Goal: Contribute content

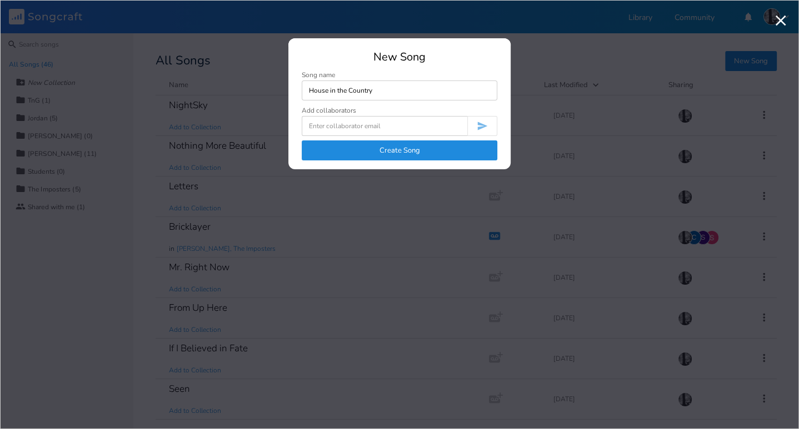
type input "House in the Country"
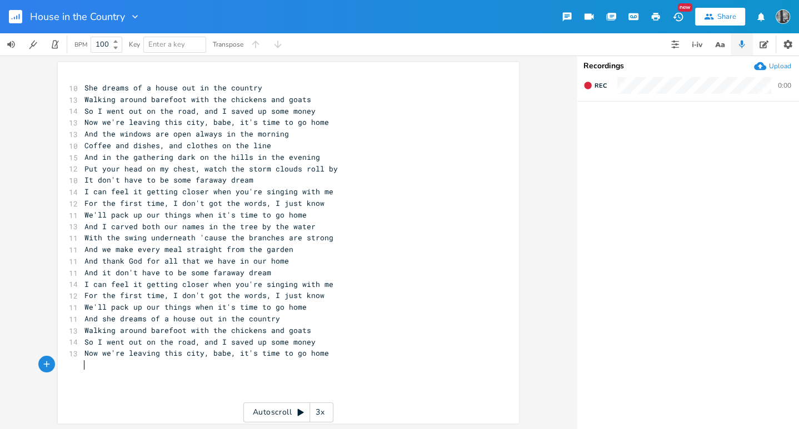
click at [319, 127] on pre "Now we're leaving this city, babe, it's time to go home" at bounding box center [282, 123] width 401 height 12
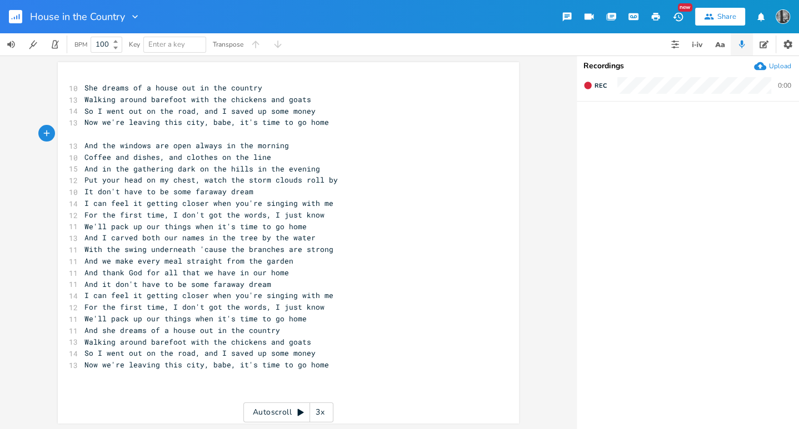
click at [266, 194] on pre "It don't have to be some faraway dream" at bounding box center [282, 192] width 401 height 12
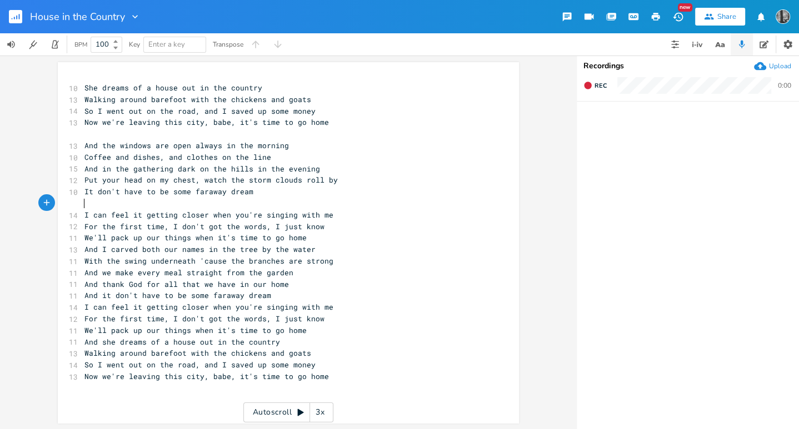
click at [307, 244] on pre "And I carved both our names in the tree by the water" at bounding box center [282, 250] width 401 height 12
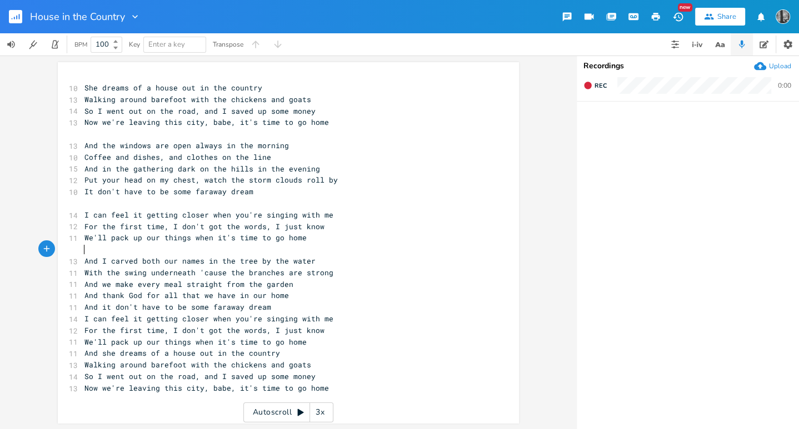
click at [296, 299] on pre "And thank God for all that we have in our home" at bounding box center [282, 296] width 401 height 12
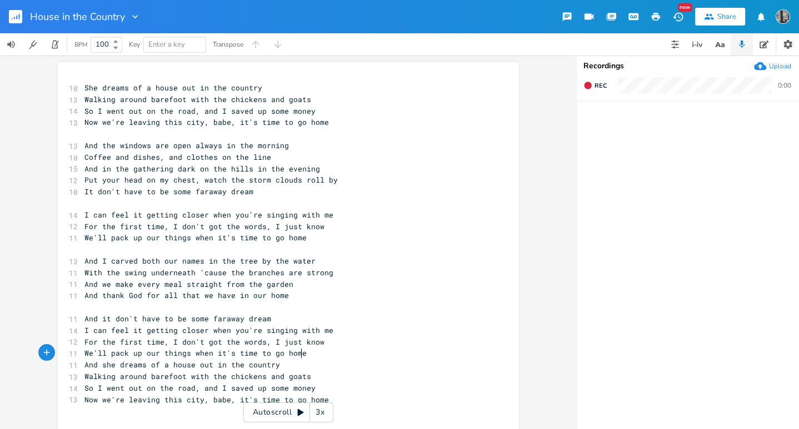
click at [309, 354] on pre "We'll pack up our things when it's time to go home" at bounding box center [282, 354] width 401 height 12
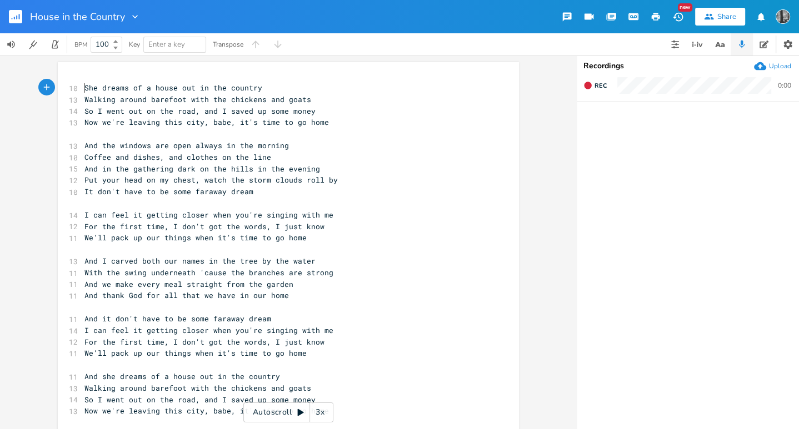
click at [84, 86] on span "She dreams of a house out in the country" at bounding box center [173, 88] width 178 height 10
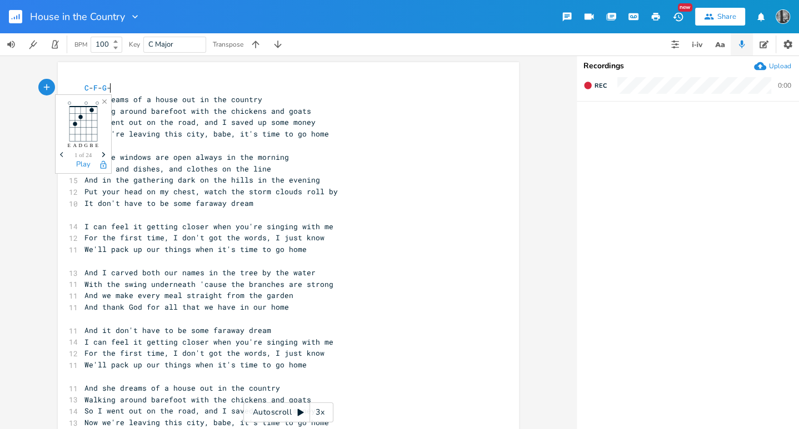
type textarea "C-F-G-C"
type textarea "\"
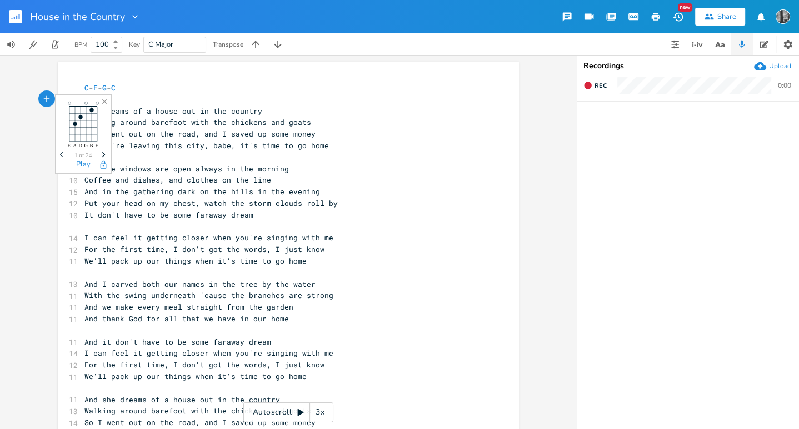
scroll to position [0, 2]
click at [175, 94] on pre "\" at bounding box center [282, 100] width 401 height 12
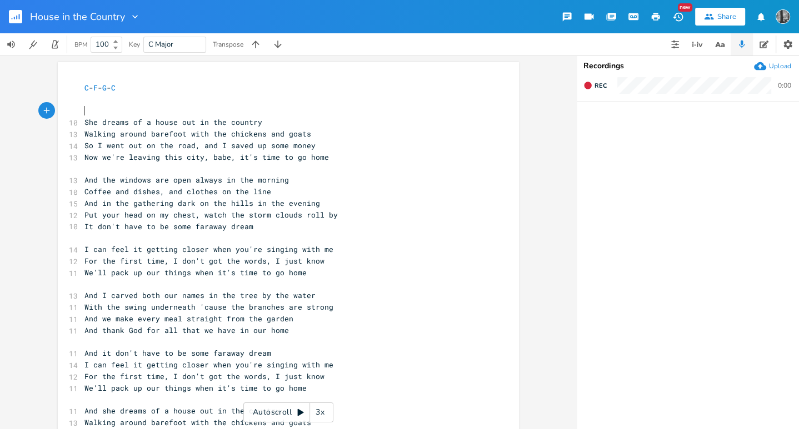
type textarea "C"
type textarea "F"
type textarea "Gsus4"
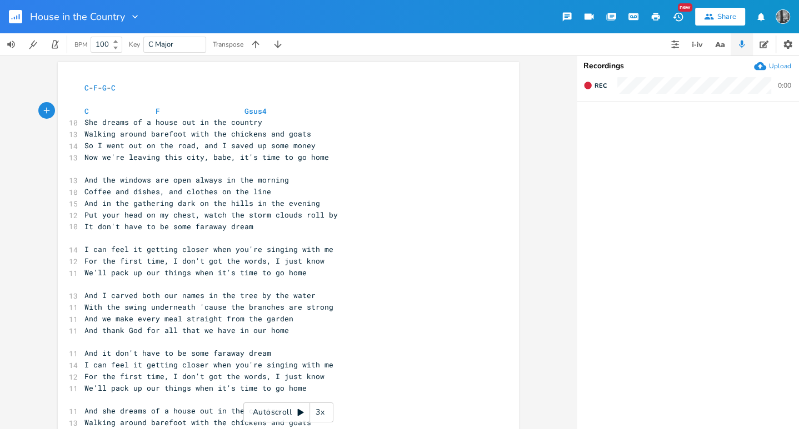
click at [192, 115] on span at bounding box center [200, 112] width 18 height 12
type textarea "am"
type textarea "AM"
click at [247, 110] on span at bounding box center [253, 112] width 18 height 12
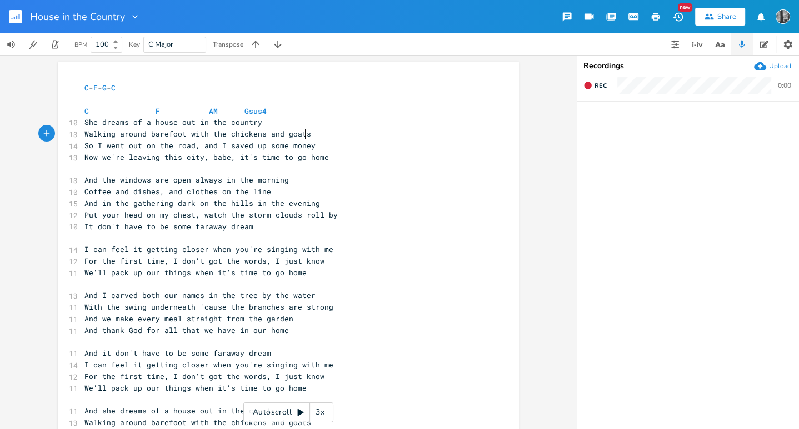
click at [332, 129] on pre "Walking around barefoot with the chickens and goats" at bounding box center [282, 134] width 401 height 12
click at [282, 128] on pre "She dreams of a house out in the country" at bounding box center [282, 123] width 401 height 12
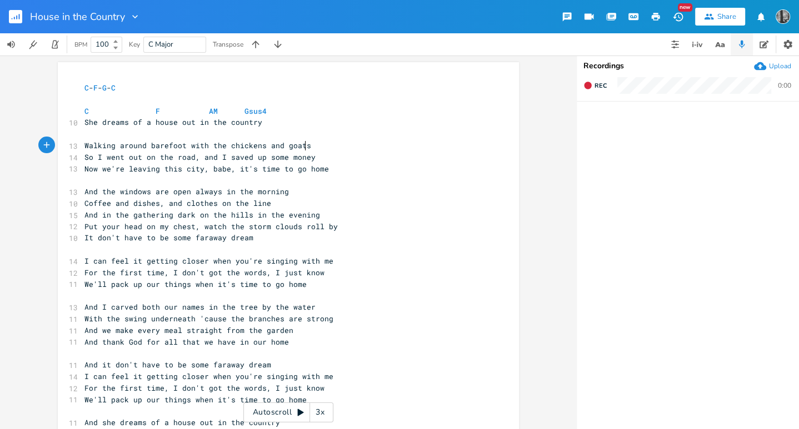
click at [316, 142] on pre "Walking around barefoot with the chickens and goats" at bounding box center [282, 146] width 401 height 12
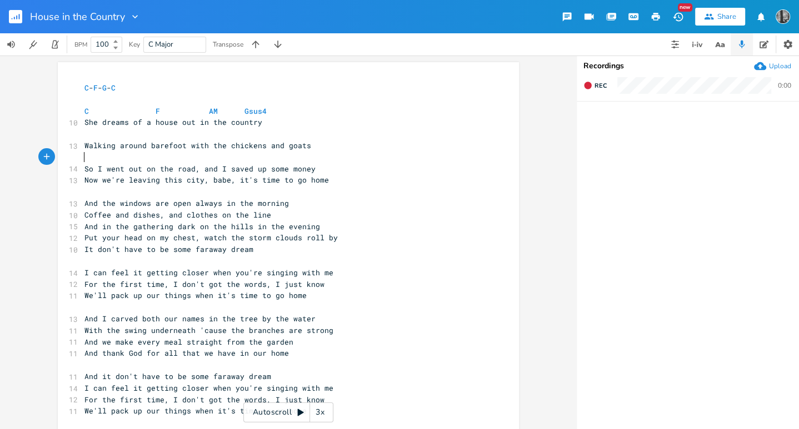
click at [319, 158] on pre "​" at bounding box center [282, 158] width 401 height 12
click at [316, 167] on pre "So I went out on the road, and I saved up some money" at bounding box center [282, 169] width 401 height 12
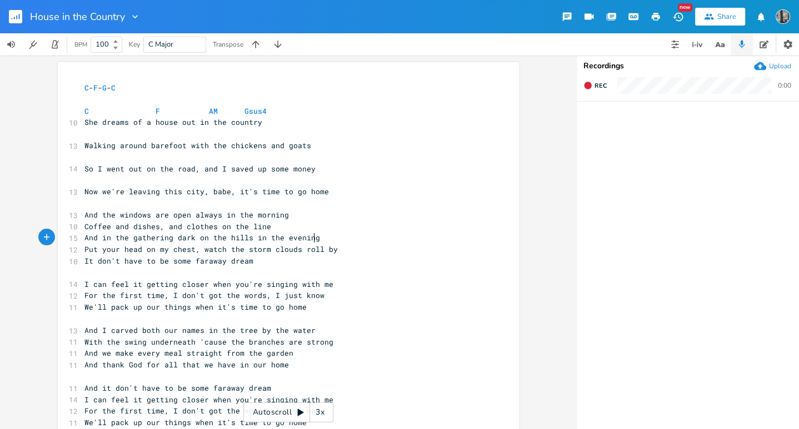
click at [331, 237] on pre "And in the gathering dark on the hills in the evening" at bounding box center [282, 238] width 401 height 12
click at [82, 263] on pre "It don't have to be some faraway dream" at bounding box center [282, 262] width 401 height 12
click at [98, 262] on pre "​" at bounding box center [282, 262] width 401 height 12
click at [187, 89] on pre "C - F - G - C" at bounding box center [282, 88] width 401 height 12
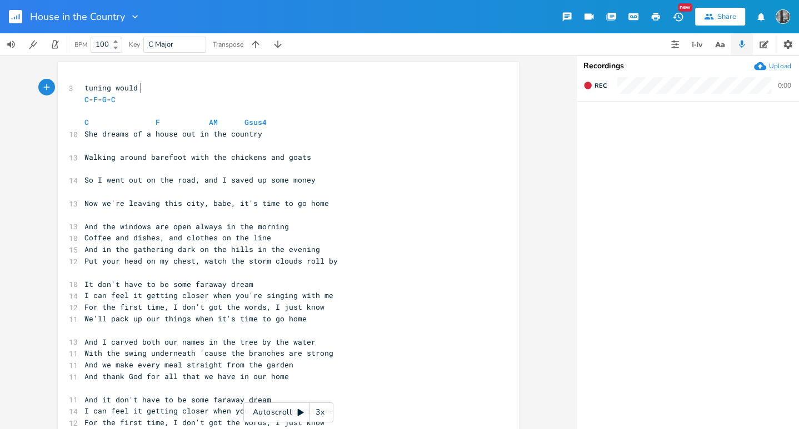
scroll to position [0, 55]
type textarea "tuning would be"
paste textarea
click at [169, 89] on span "E" at bounding box center [171, 88] width 4 height 11
click at [163, 89] on span "tuning would be D –A– E –A–A– E" at bounding box center [142, 88] width 116 height 10
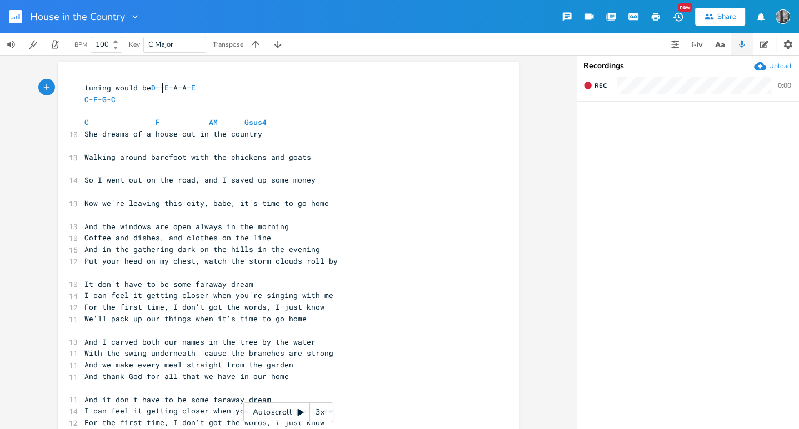
type textarea "A"
click at [212, 87] on pre "tuning would be D –A– E –A–A– E" at bounding box center [282, 88] width 401 height 12
type textarea "(That's a whole step above what he does or"
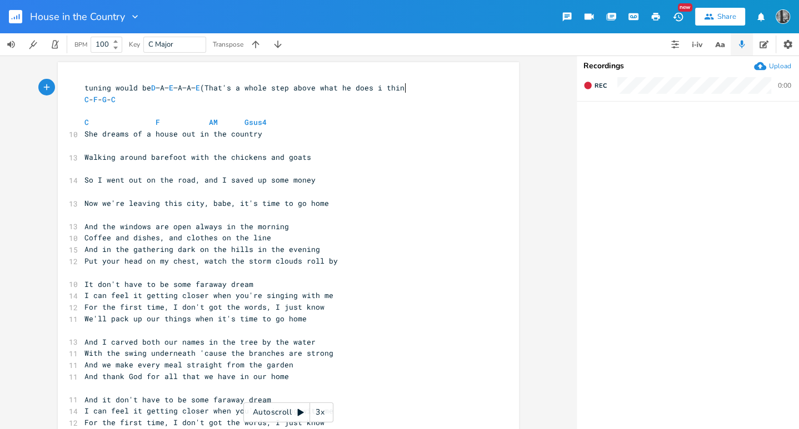
type textarea "i think)"
